Goal: Task Accomplishment & Management: Use online tool/utility

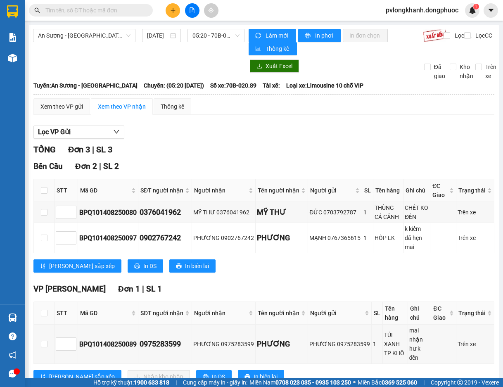
scroll to position [19, 0]
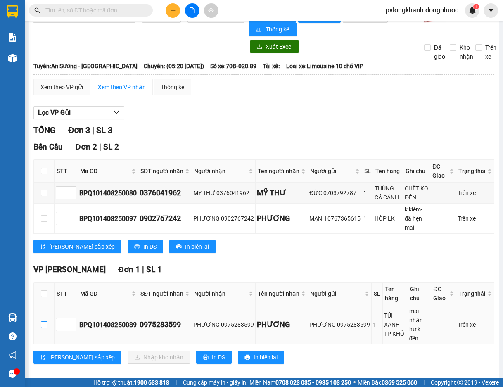
click at [46, 321] on input "checkbox" at bounding box center [44, 324] width 7 height 7
checkbox input "true"
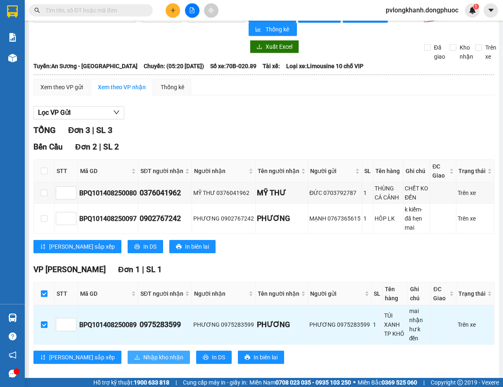
click at [143, 353] on span "Nhập kho nhận" at bounding box center [163, 357] width 40 height 9
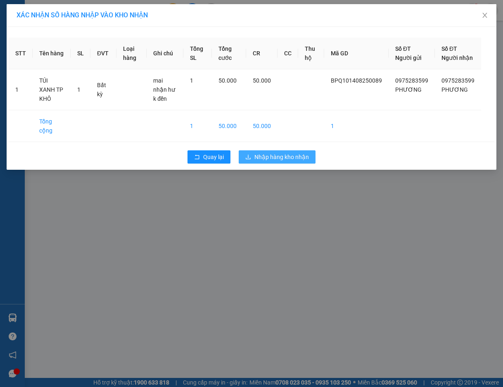
click at [291, 152] on span "Nhập hàng kho nhận" at bounding box center [282, 156] width 55 height 9
